Goal: Check status: Check status

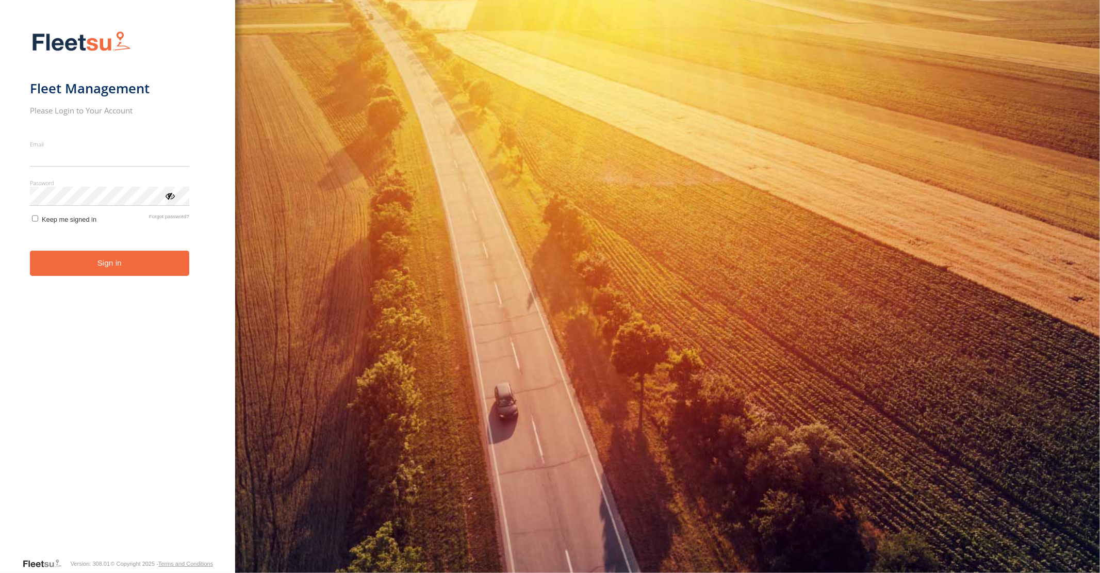
type input "**********"
click at [111, 270] on button "Sign in" at bounding box center [109, 263] width 159 height 25
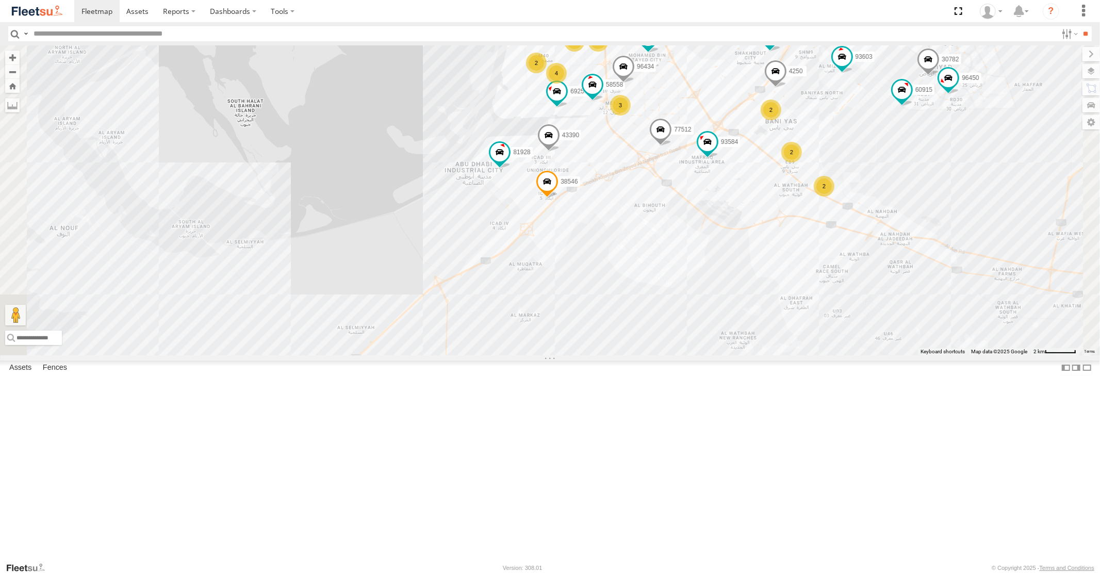
drag, startPoint x: 713, startPoint y: 239, endPoint x: 712, endPoint y: 248, distance: 9.4
click at [712, 248] on div "30427 87841 93582 93587 30426 88129 93586-auh 93580 93660 45111 76543 93664 734…" at bounding box center [550, 199] width 1100 height 309
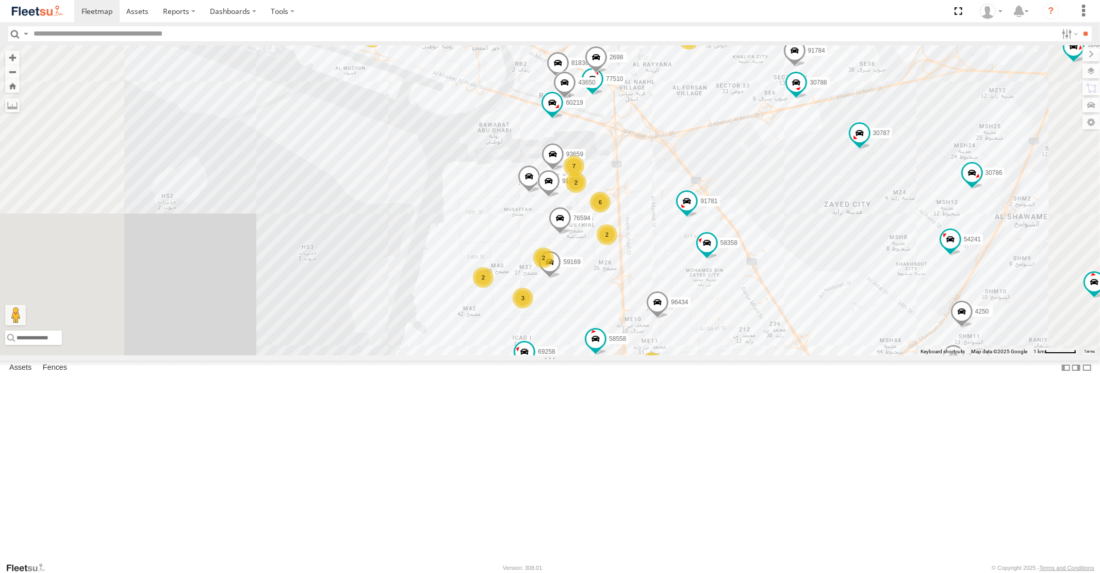
drag, startPoint x: 799, startPoint y: 228, endPoint x: 723, endPoint y: 363, distance: 155.3
click at [731, 323] on div "30427 87841 93582 93587 30426 88129 93586-auh 93580 93660 45111 76543 93664 734…" at bounding box center [550, 199] width 1100 height 309
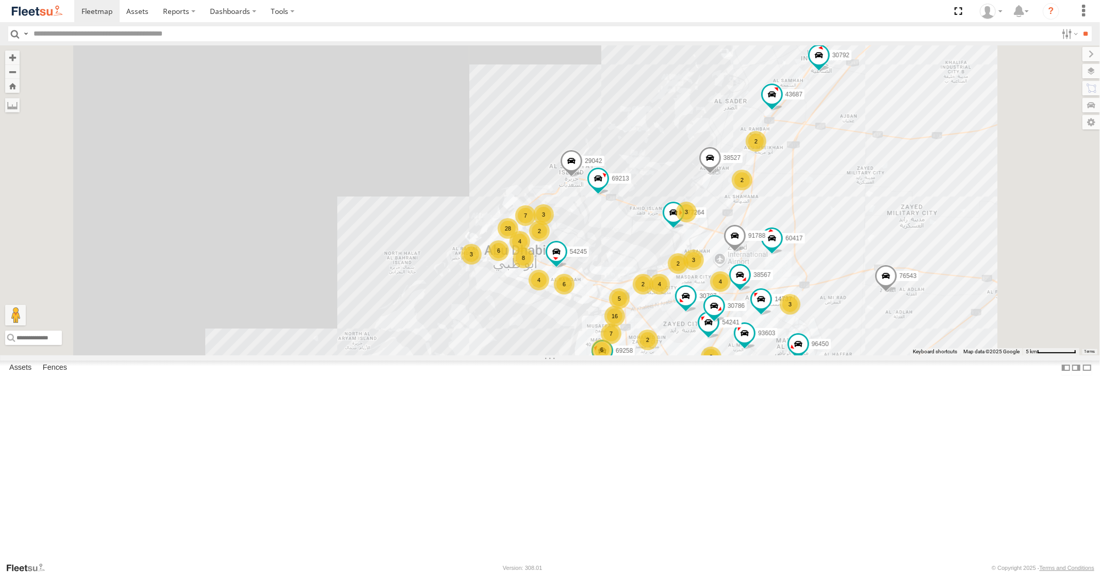
drag, startPoint x: 808, startPoint y: 408, endPoint x: 680, endPoint y: 285, distance: 178.3
click at [740, 344] on div "30427 87841 93582 93587 30426 88129 93586-auh 93580 93660 45111 76543 93664 734…" at bounding box center [550, 199] width 1100 height 309
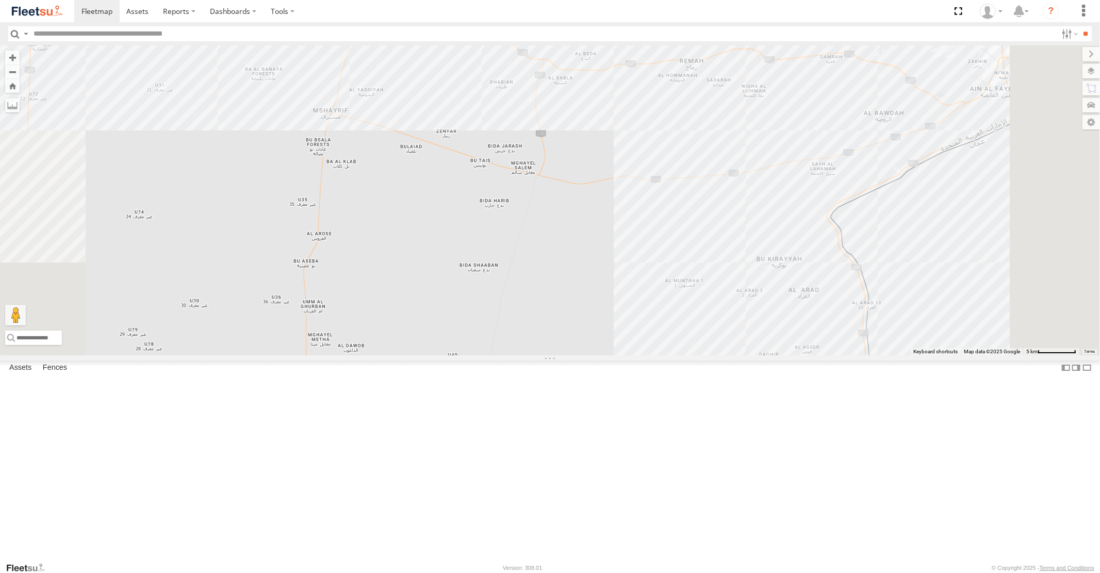
drag, startPoint x: 602, startPoint y: 300, endPoint x: 764, endPoint y: 425, distance: 205.0
click at [739, 355] on div "30427 87841 93582 93587 30426 88129 93586-auh 93580 93660 45111 76543 93664 734…" at bounding box center [550, 199] width 1100 height 309
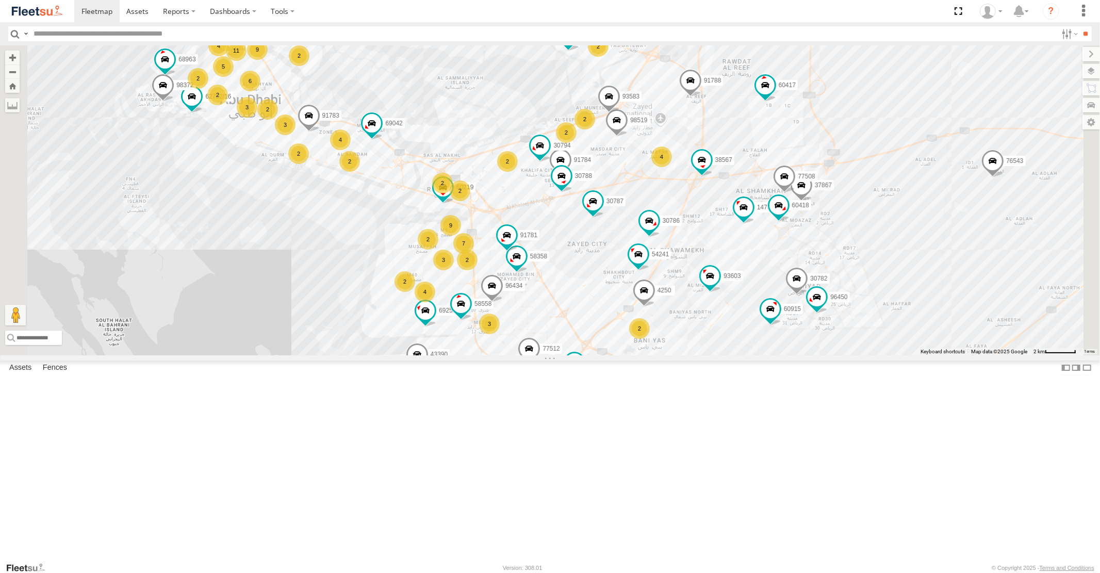
drag, startPoint x: 650, startPoint y: 305, endPoint x: 717, endPoint y: 339, distance: 75.6
click at [715, 339] on div "30427 87841 93582 93587 30426 88129 93586-auh 93580 93660 45111 76543 93664 734…" at bounding box center [550, 199] width 1100 height 309
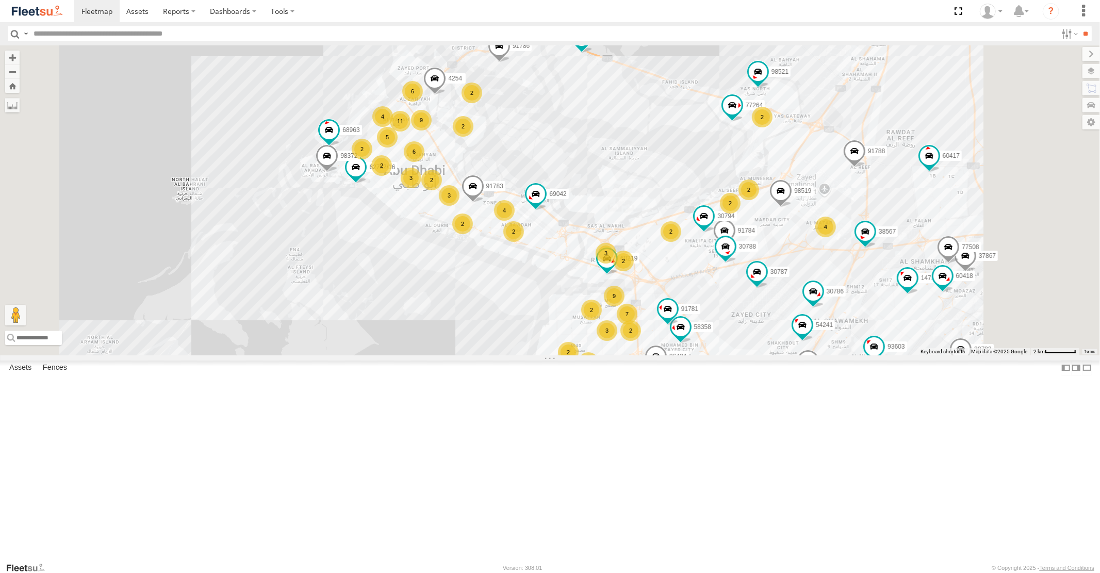
drag, startPoint x: 802, startPoint y: 363, endPoint x: 791, endPoint y: 307, distance: 57.2
click at [797, 334] on div "30427 87841 93582 93587 30426 88129 93586-auh 93580 93660 45111 76543 93664 734…" at bounding box center [550, 199] width 1100 height 309
